Goal: Task Accomplishment & Management: Manage account settings

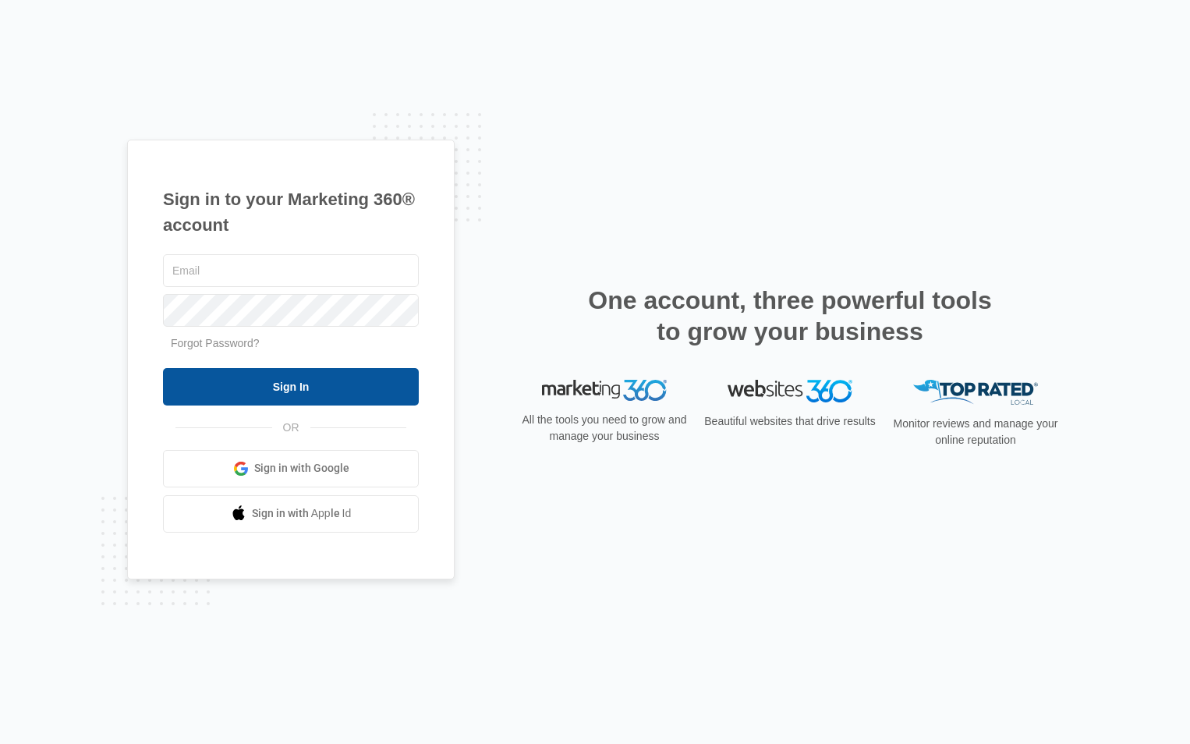
type input "[PERSON_NAME][EMAIL_ADDRESS][DOMAIN_NAME]"
click at [295, 384] on input "Sign In" at bounding box center [291, 386] width 256 height 37
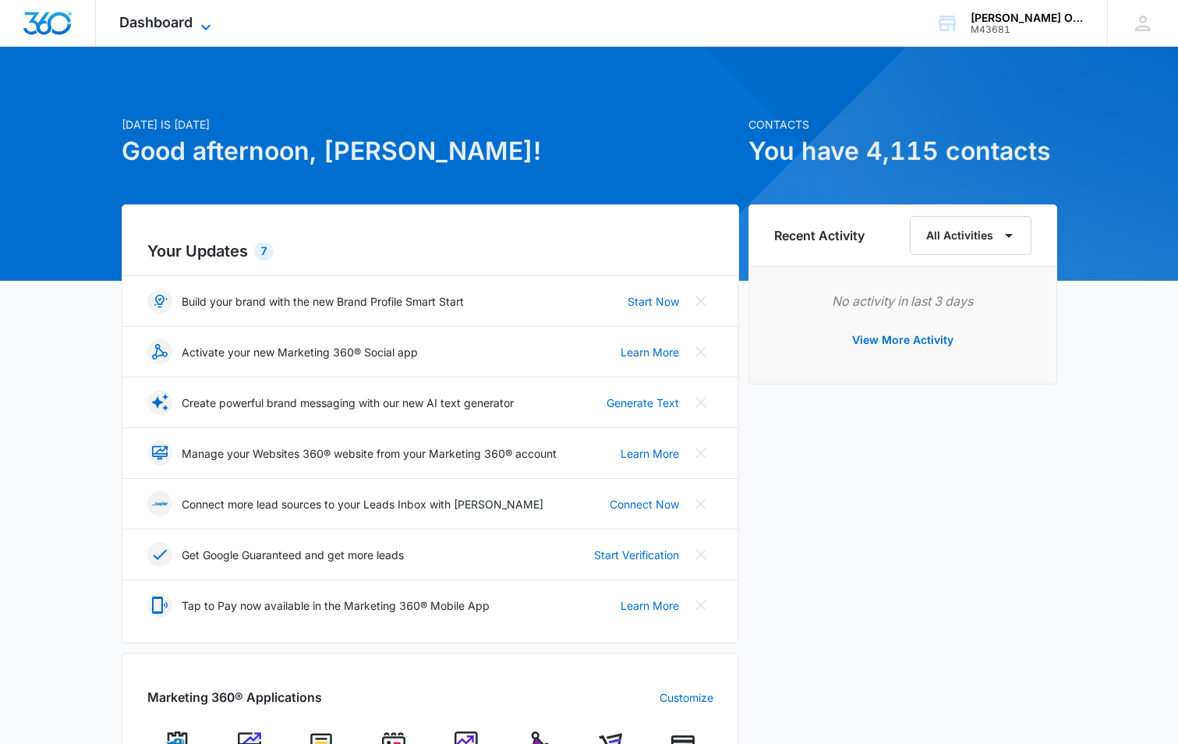
click at [193, 26] on span "Dashboard" at bounding box center [155, 22] width 73 height 16
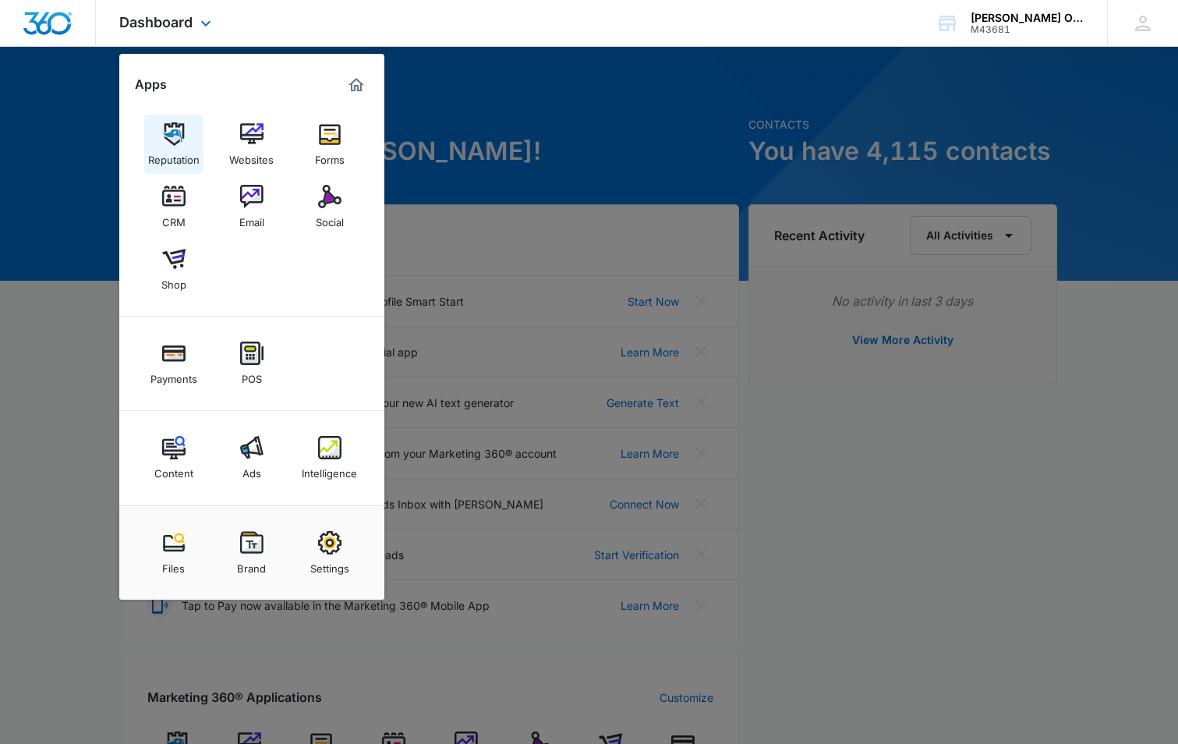
click at [178, 143] on img at bounding box center [173, 133] width 23 height 23
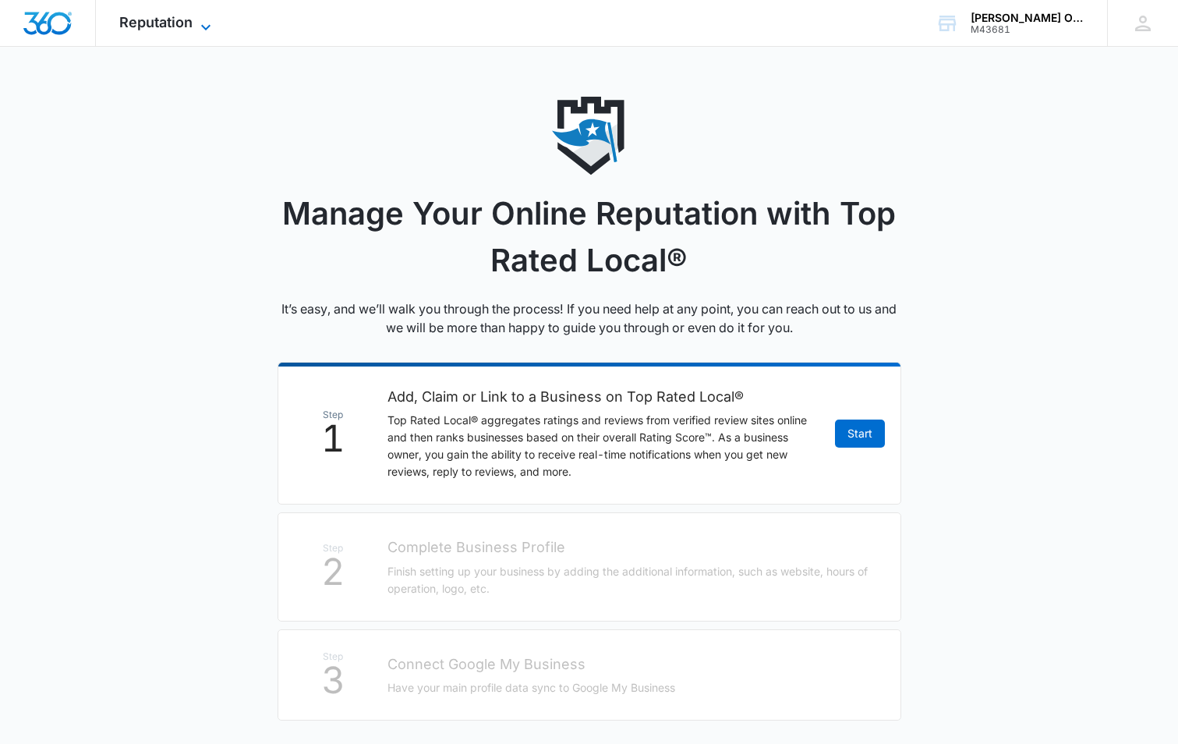
click at [203, 28] on icon at bounding box center [205, 27] width 19 height 19
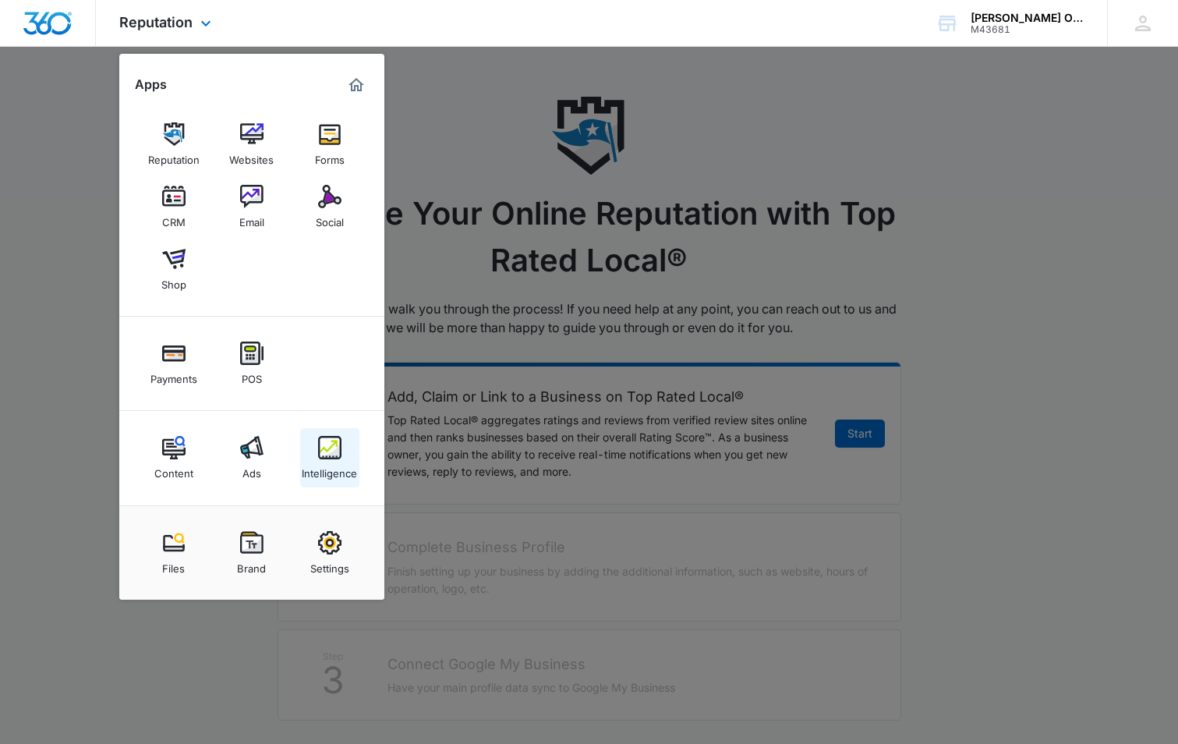
click at [340, 457] on img at bounding box center [329, 447] width 23 height 23
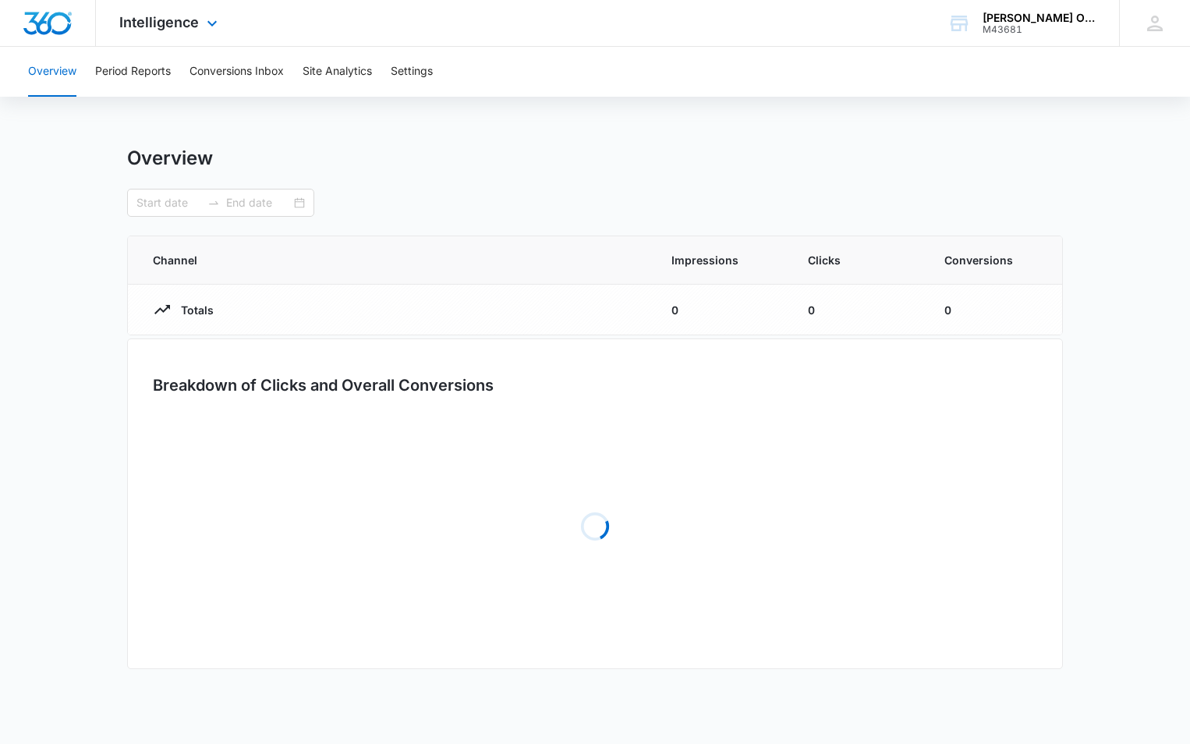
type input "[DATE]"
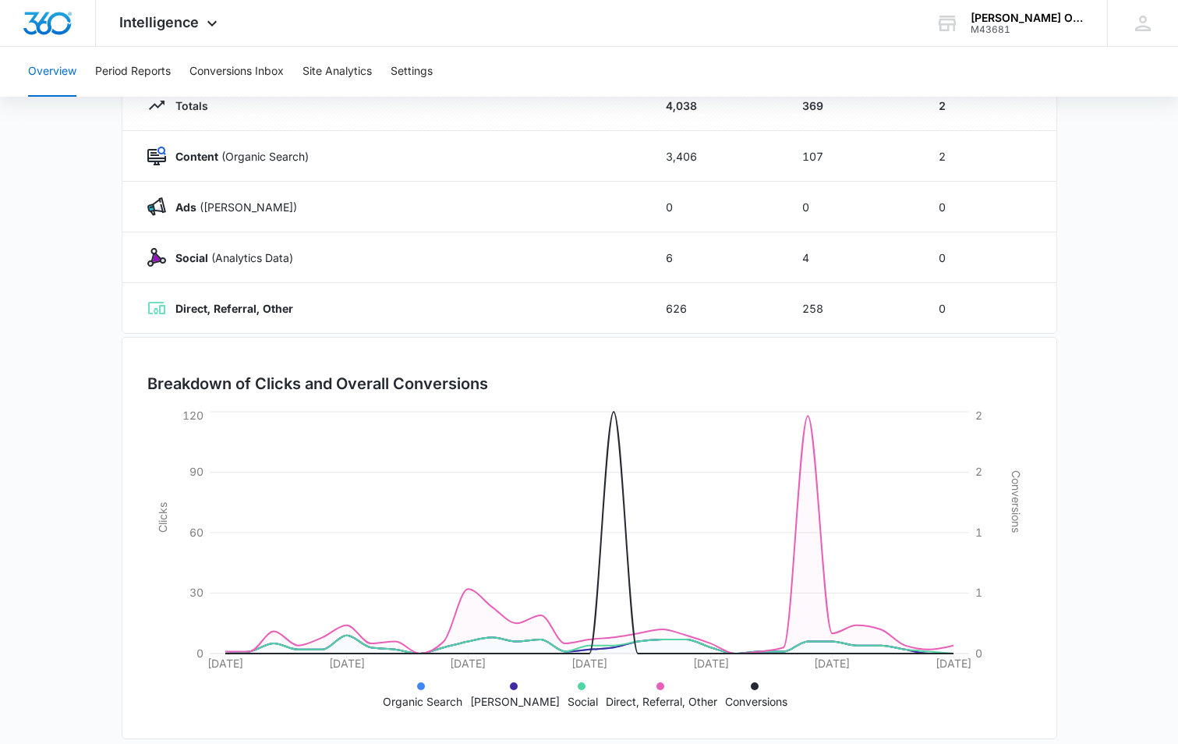
scroll to position [221, 0]
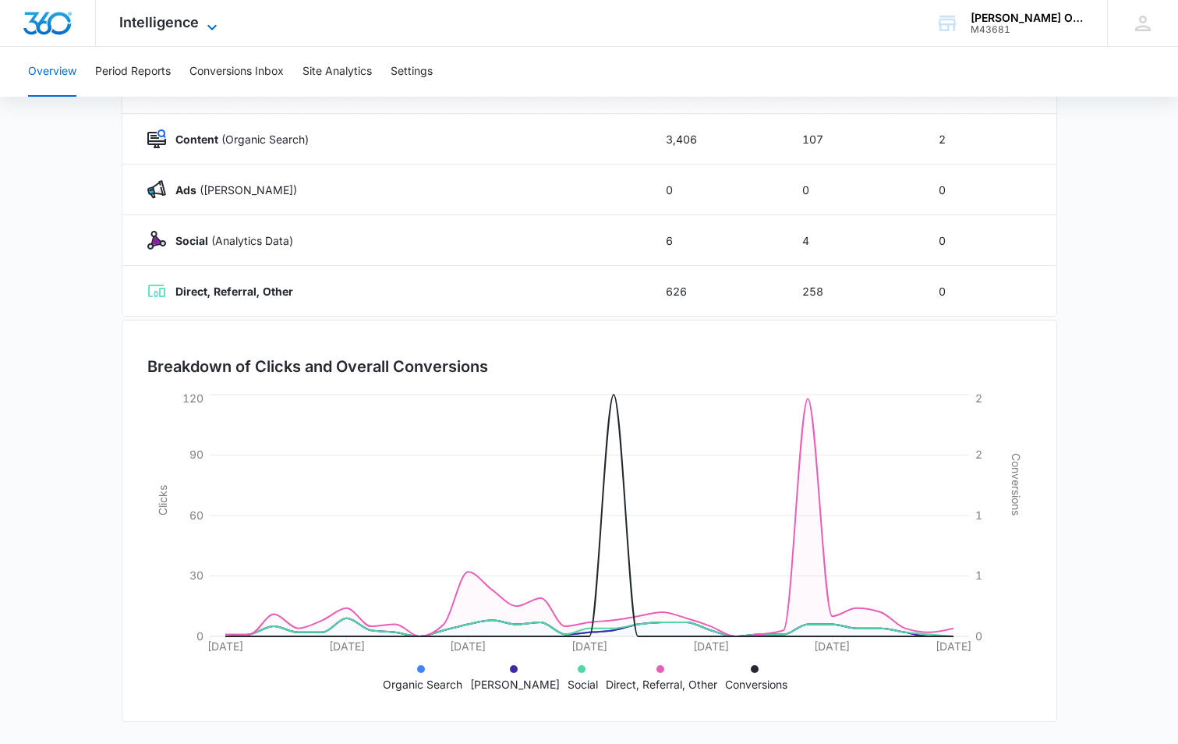
click at [217, 22] on icon at bounding box center [212, 27] width 19 height 19
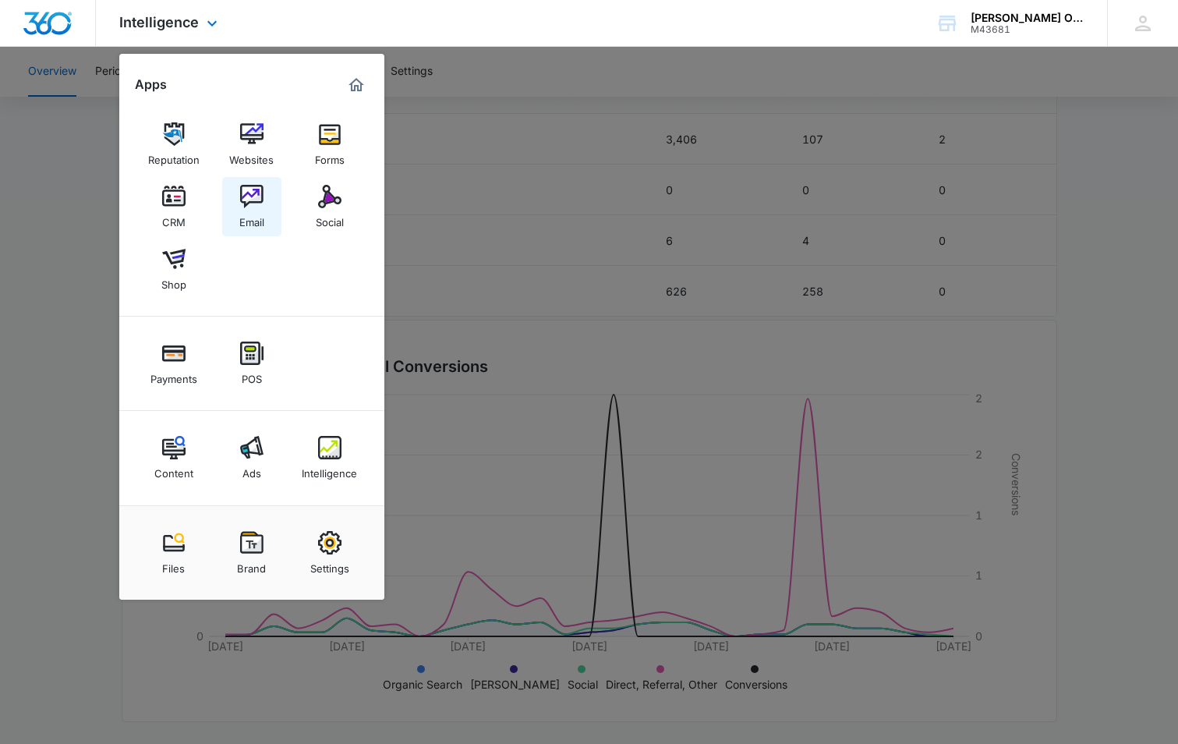
click at [247, 207] on img at bounding box center [251, 196] width 23 height 23
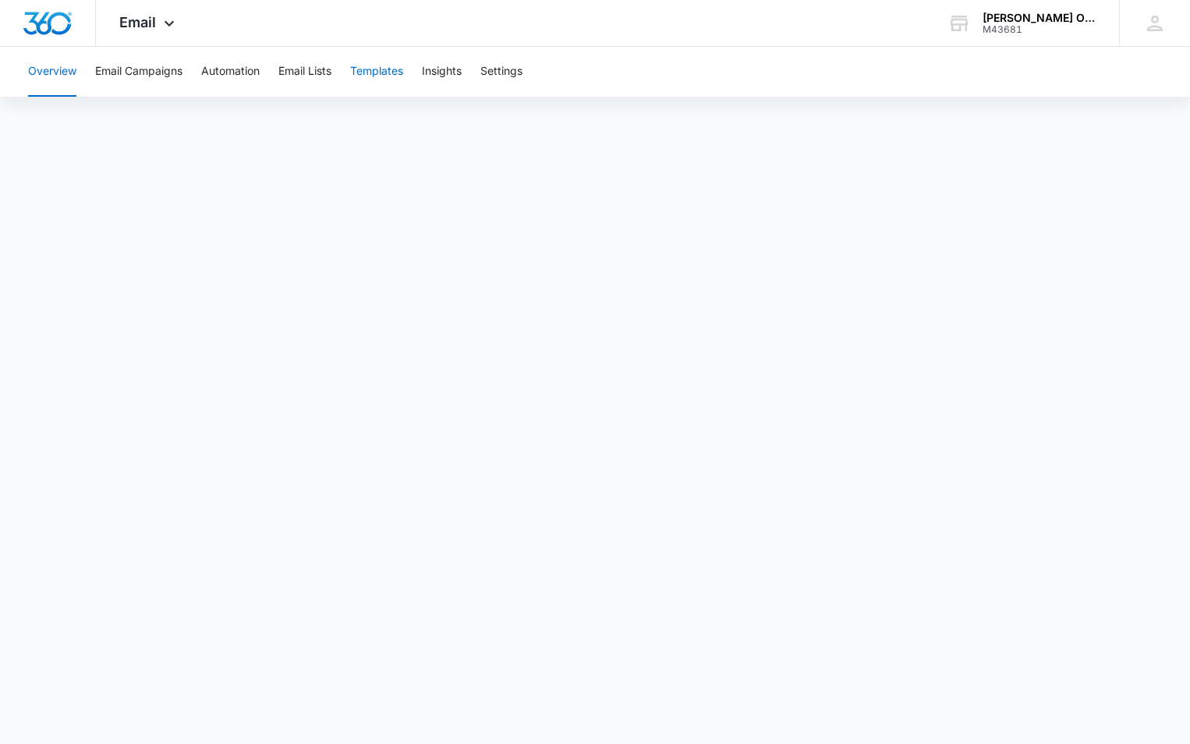
click at [379, 73] on button "Templates" at bounding box center [376, 72] width 53 height 50
click at [58, 69] on button "Overview" at bounding box center [52, 72] width 48 height 50
click at [377, 66] on button "Templates" at bounding box center [376, 72] width 53 height 50
